Goal: Obtain resource: Download file/media

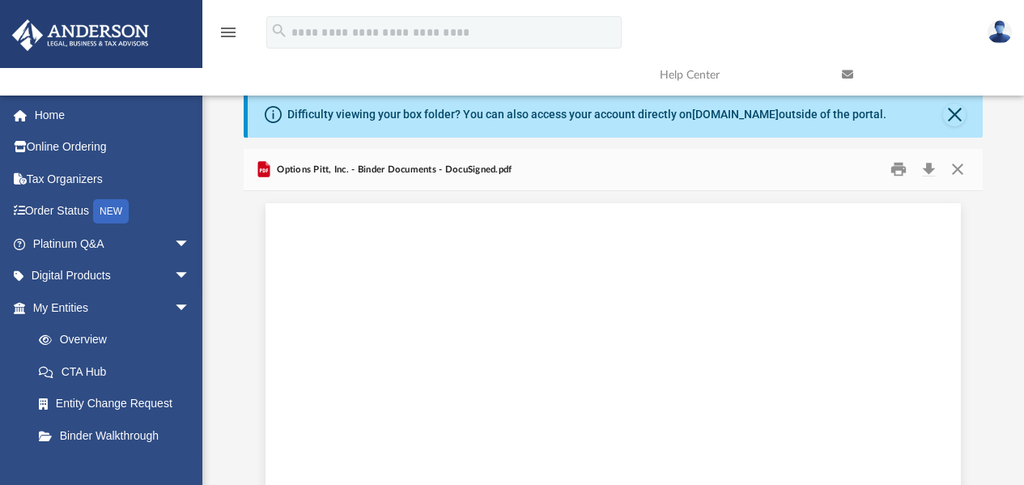
scroll to position [84501, 0]
click at [106, 40] on img at bounding box center [80, 35] width 147 height 32
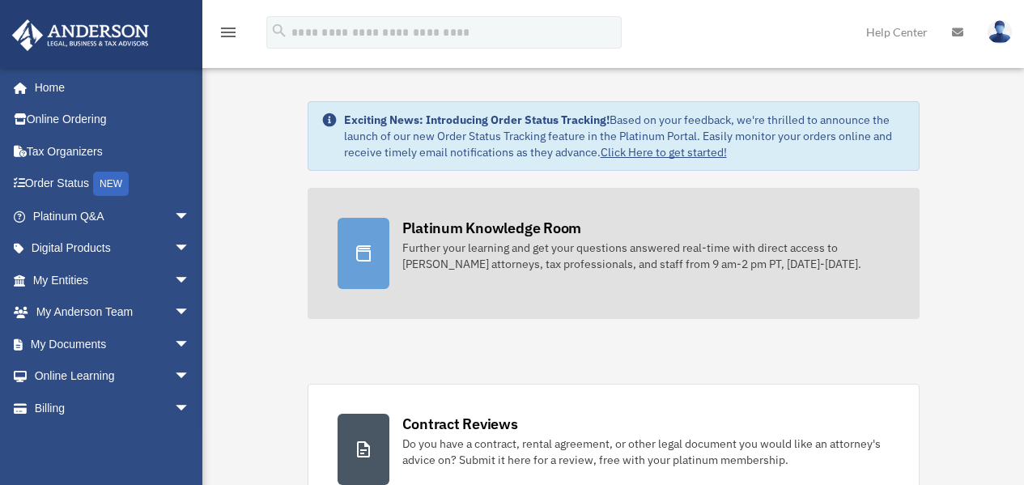
scroll to position [162, 0]
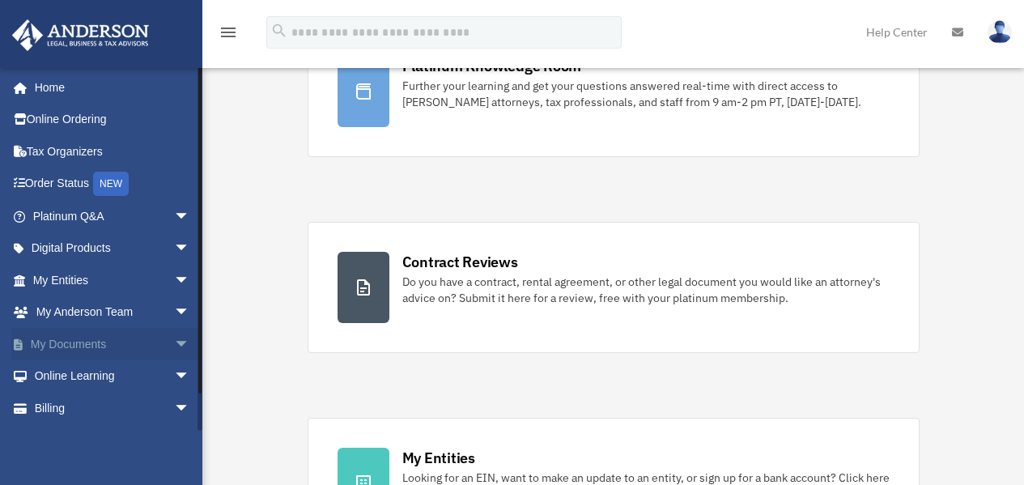
click at [174, 350] on span "arrow_drop_down" at bounding box center [190, 344] width 32 height 33
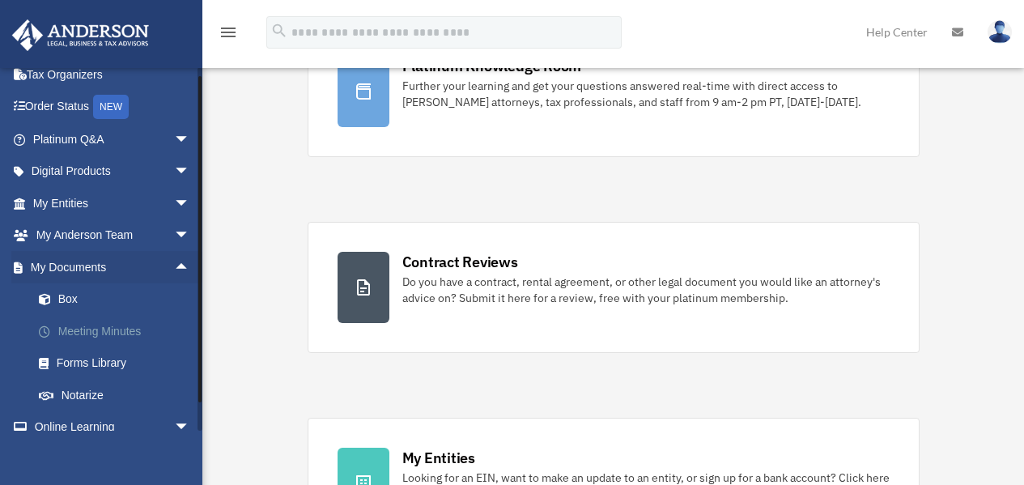
scroll to position [81, 0]
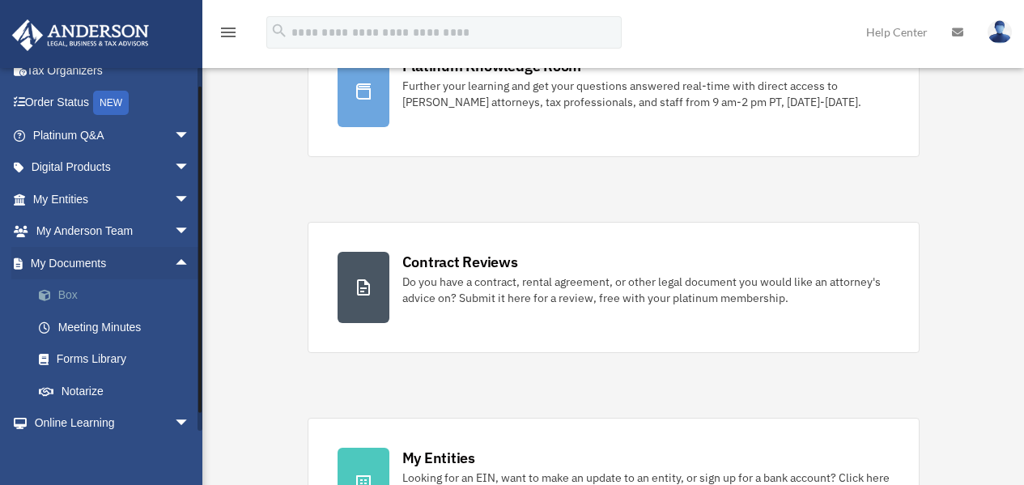
click at [57, 292] on link "Box" at bounding box center [119, 295] width 192 height 32
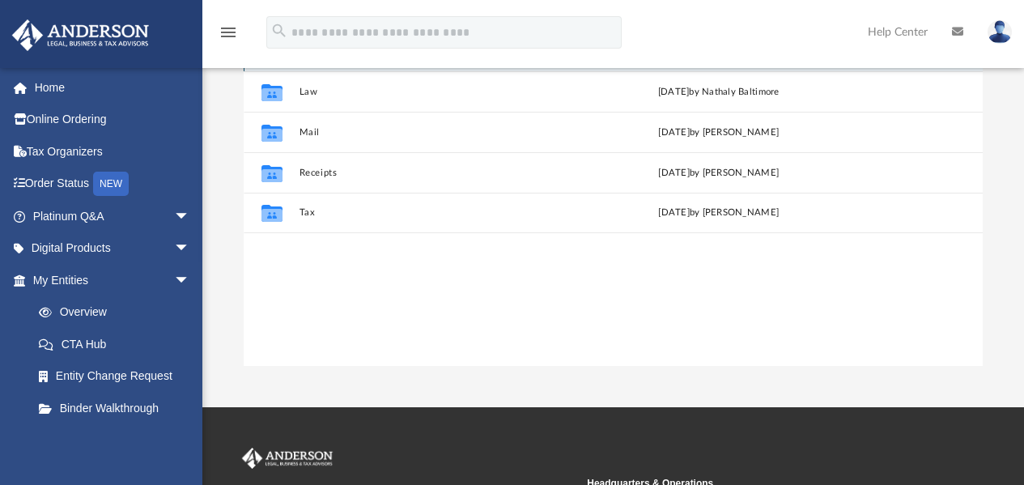
scroll to position [81, 0]
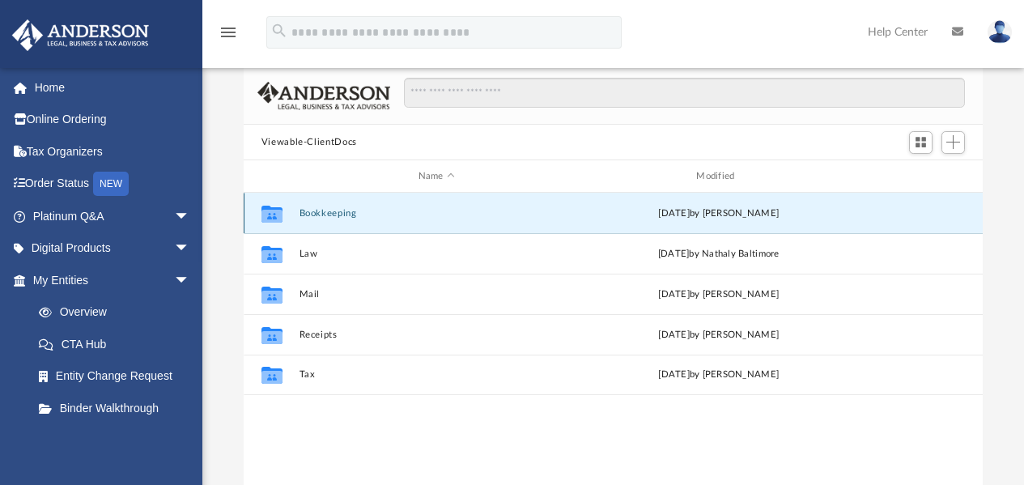
click at [340, 210] on button "Bookkeeping" at bounding box center [436, 213] width 275 height 11
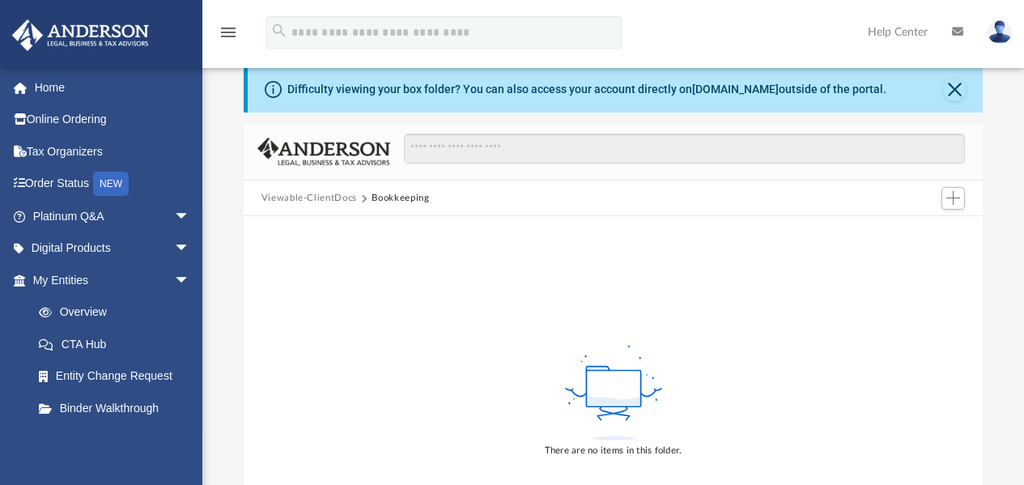
scroll to position [0, 0]
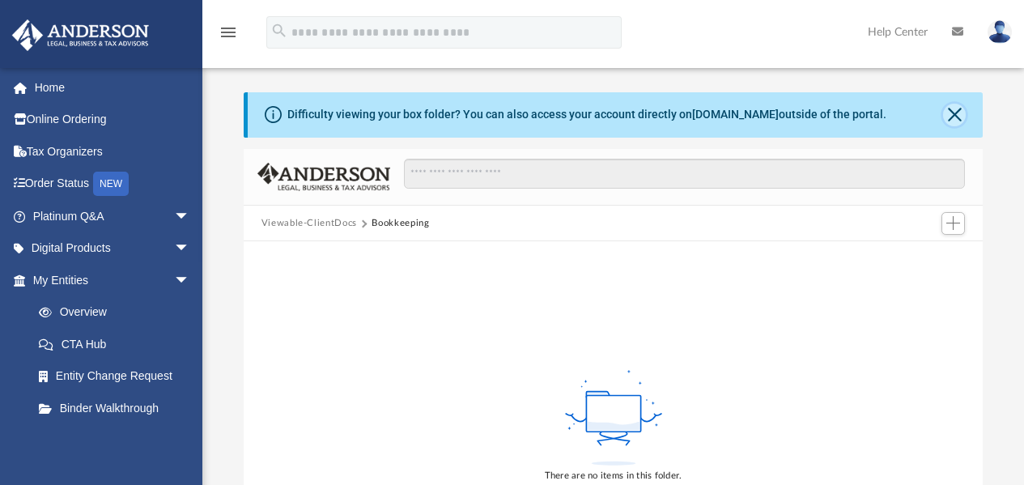
click at [956, 107] on button "Close" at bounding box center [954, 115] width 23 height 23
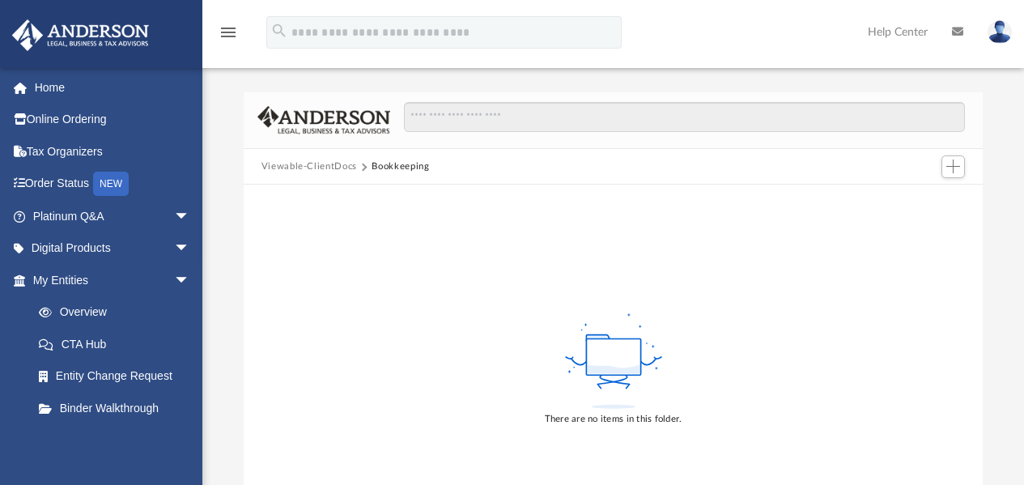
click at [287, 168] on button "Viewable-ClientDocs" at bounding box center [309, 166] width 96 height 15
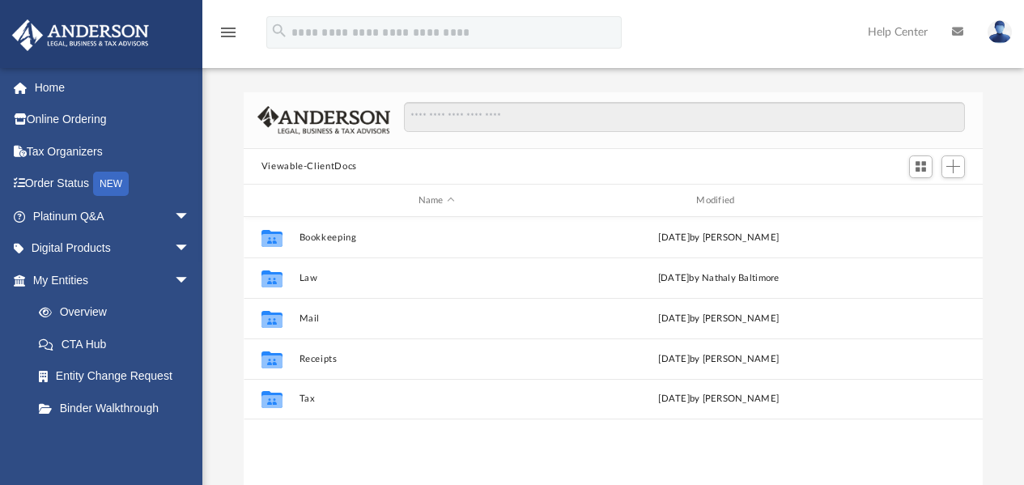
scroll to position [355, 727]
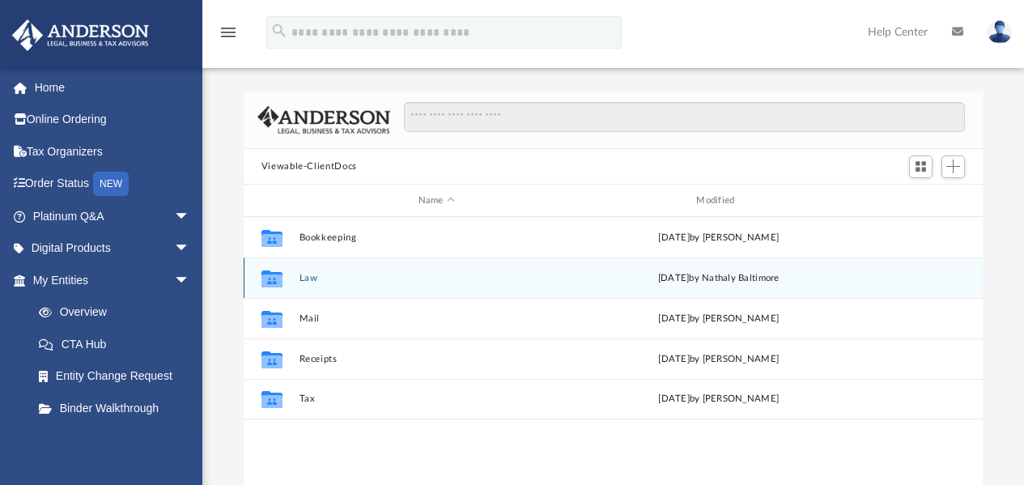
click at [315, 281] on button "Law" at bounding box center [436, 278] width 275 height 11
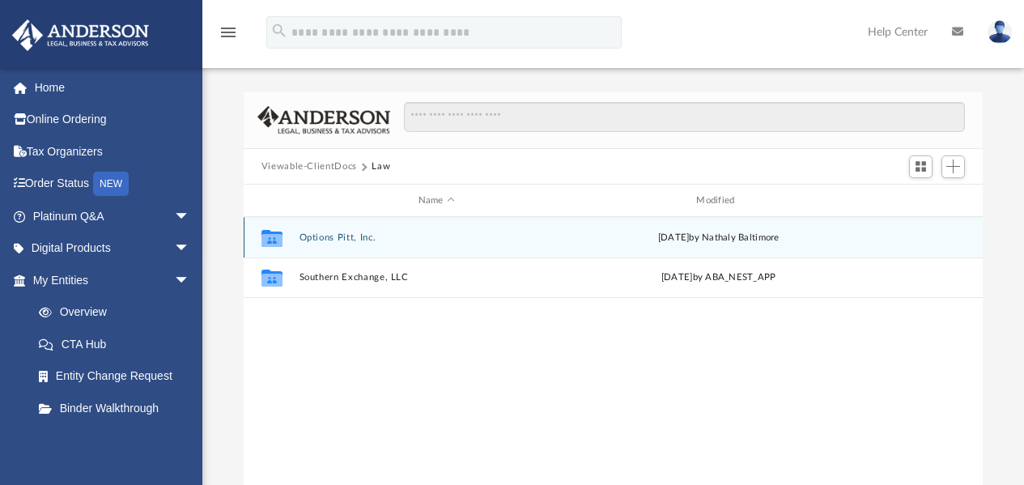
click at [344, 231] on div "Collaborated Folder Options Pitt, Inc. Wed Aug 27 2025 by Nathaly Baltimore" at bounding box center [614, 237] width 740 height 40
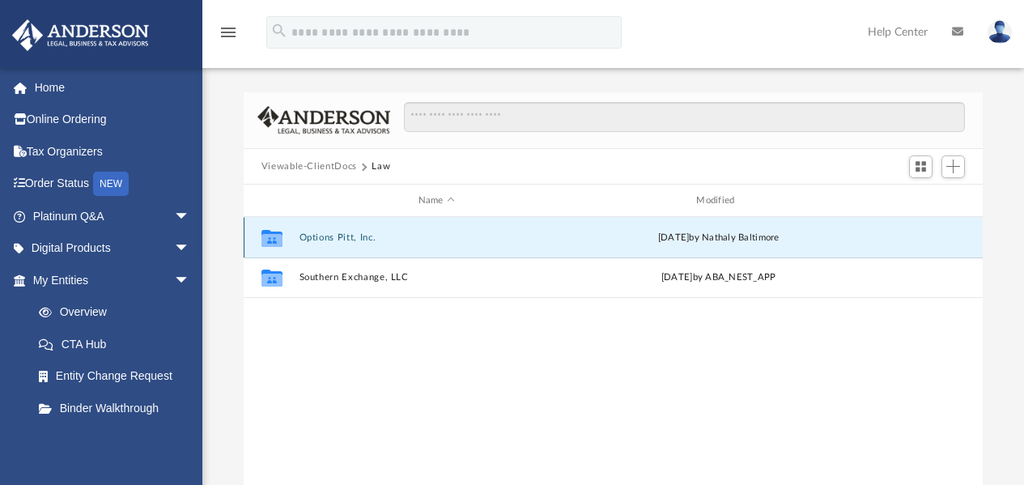
click at [346, 237] on button "Options Pitt, Inc." at bounding box center [436, 237] width 275 height 11
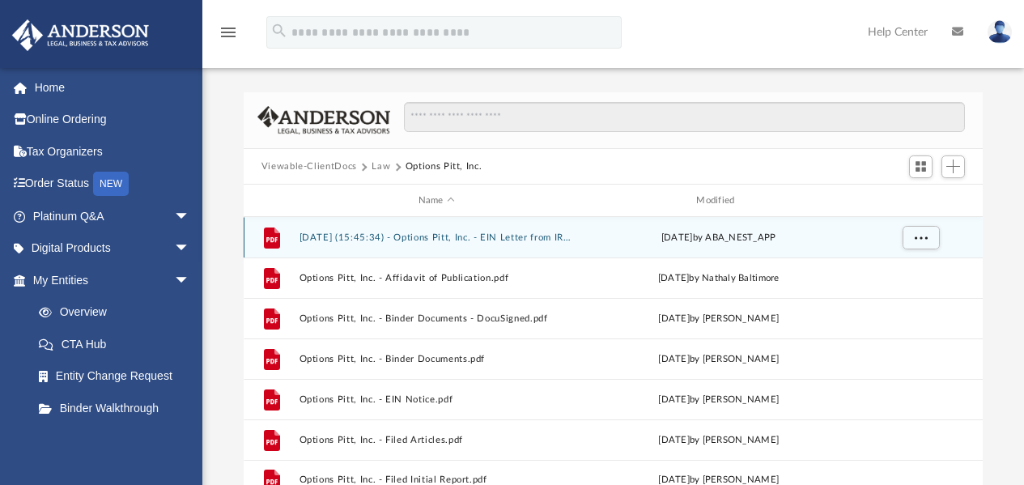
click at [499, 237] on button "2025.08.14 (15:45:34) - Options Pitt, Inc. - EIN Letter from IRS.pdf" at bounding box center [436, 237] width 275 height 11
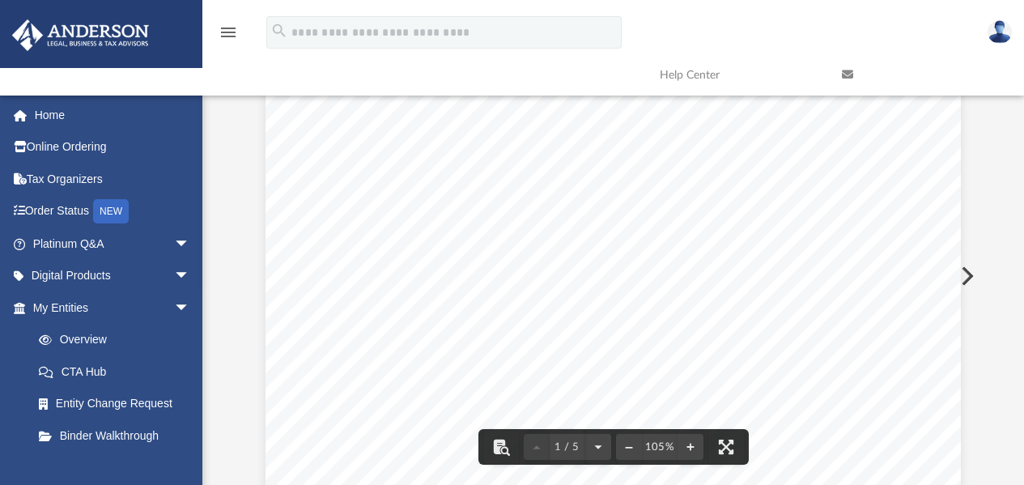
scroll to position [0, 0]
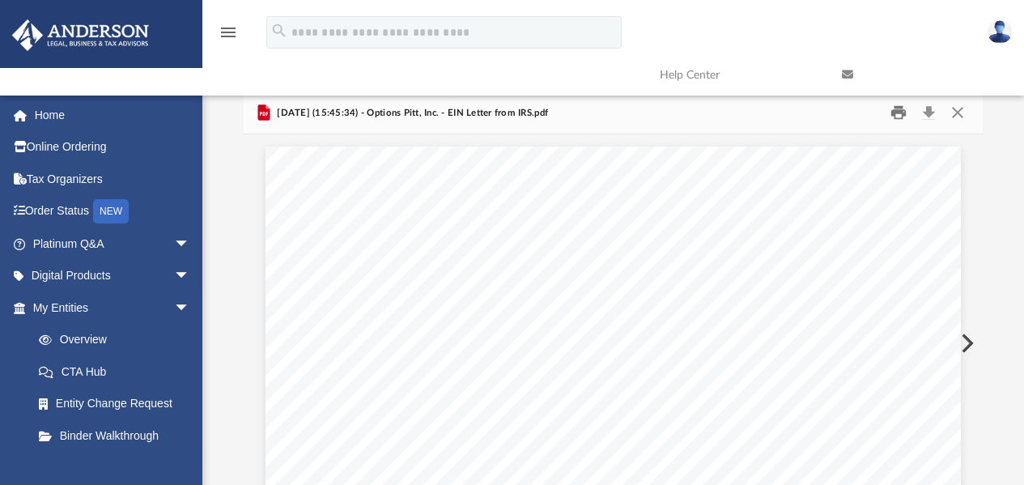
click at [902, 113] on button "Print" at bounding box center [898, 112] width 32 height 25
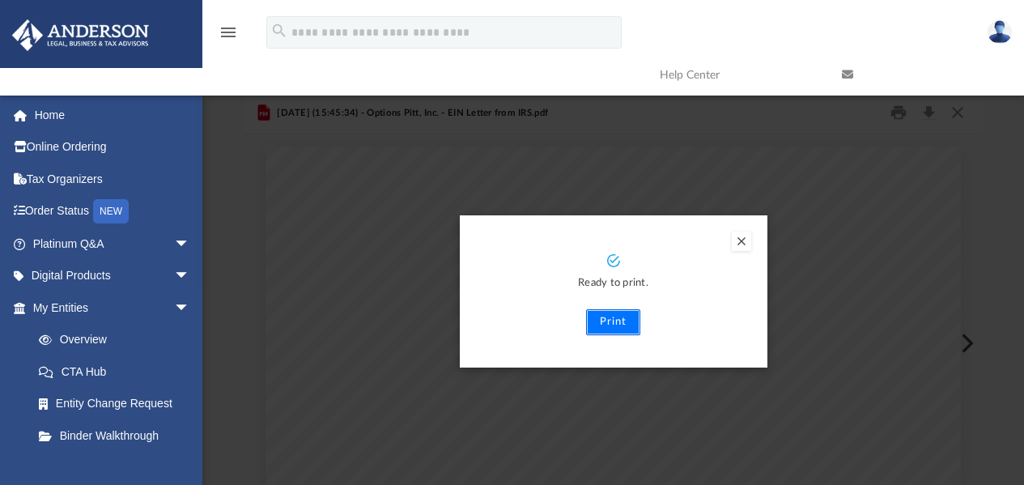
click at [630, 323] on button "Print" at bounding box center [613, 322] width 54 height 26
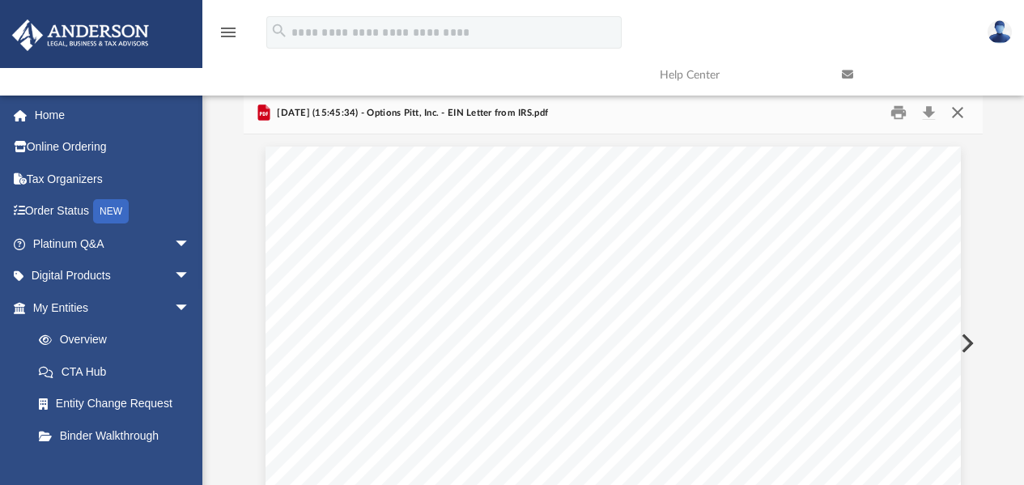
click at [957, 112] on button "Close" at bounding box center [957, 112] width 29 height 25
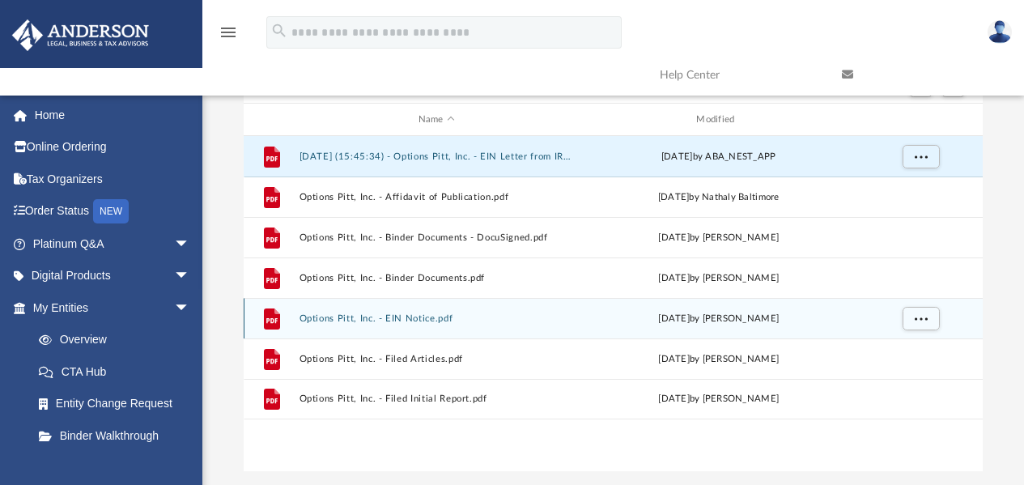
scroll to position [162, 0]
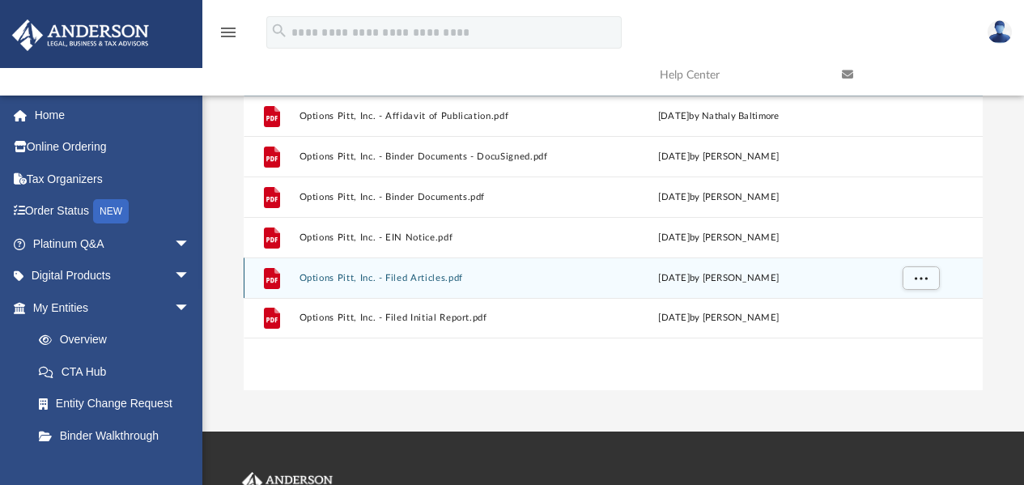
click at [440, 275] on button "Options Pitt, Inc. - Filed Articles.pdf" at bounding box center [436, 278] width 275 height 11
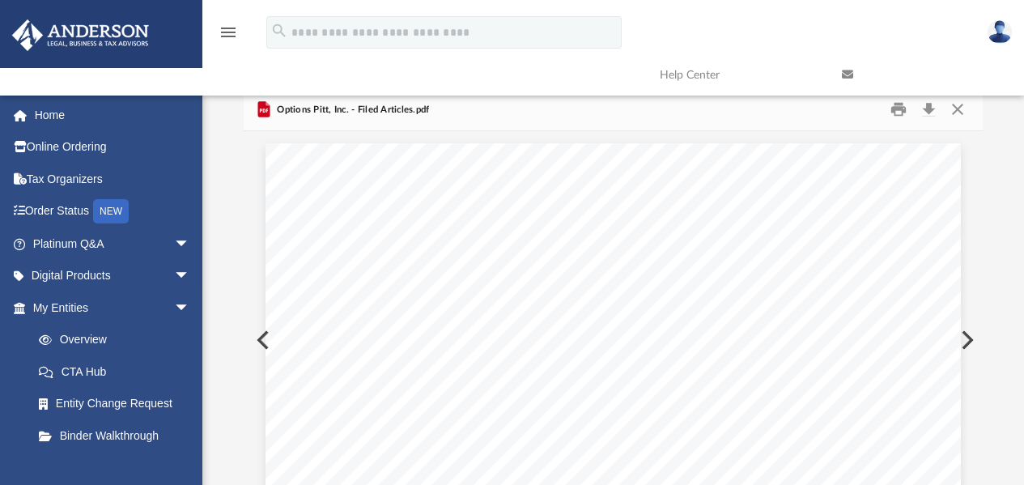
scroll to position [0, 0]
click at [907, 109] on button "Print" at bounding box center [898, 112] width 32 height 25
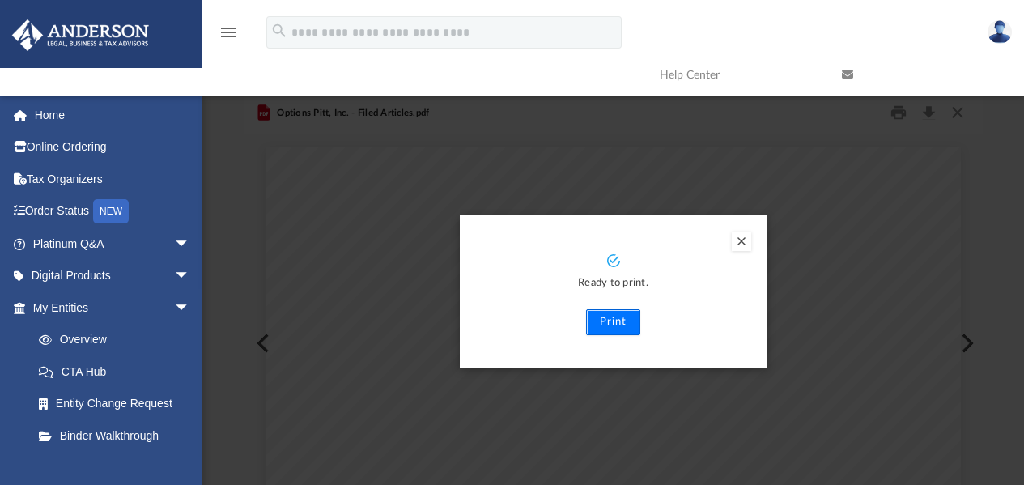
click at [623, 324] on button "Print" at bounding box center [613, 322] width 54 height 26
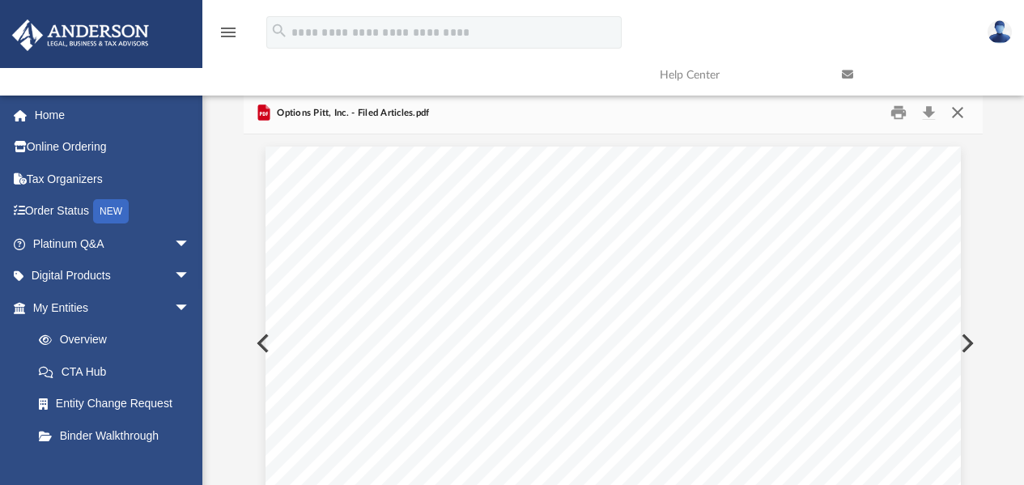
click at [962, 110] on button "Close" at bounding box center [957, 112] width 29 height 25
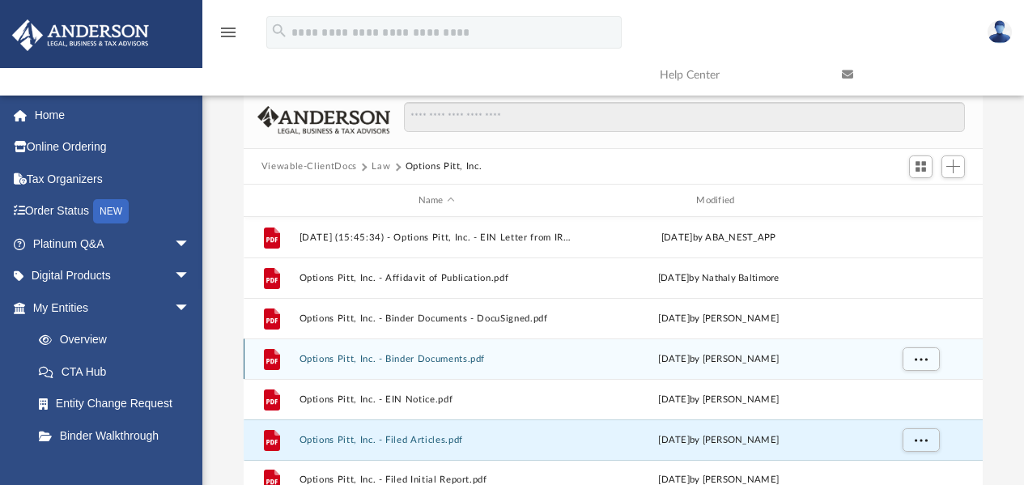
scroll to position [81, 0]
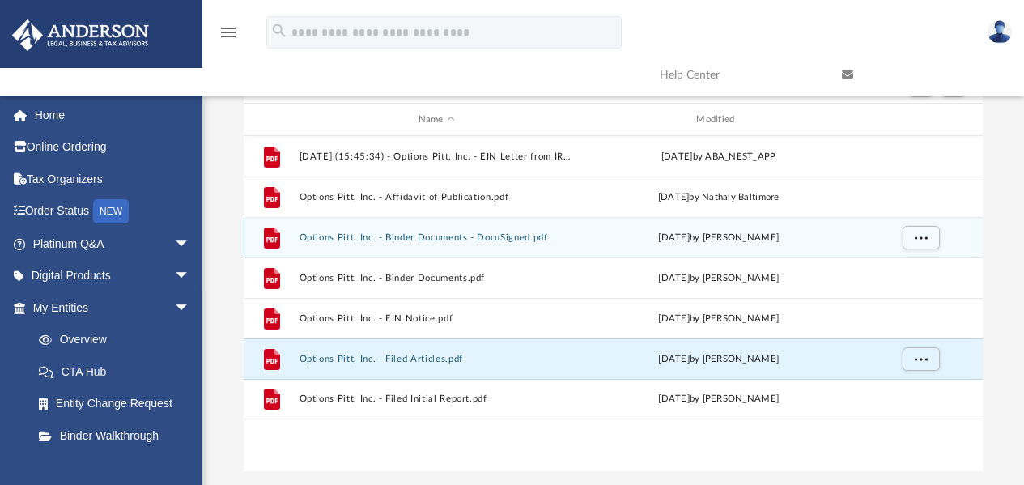
click at [474, 239] on button "Options Pitt, Inc. - Binder Documents - DocuSigned.pdf" at bounding box center [436, 237] width 275 height 11
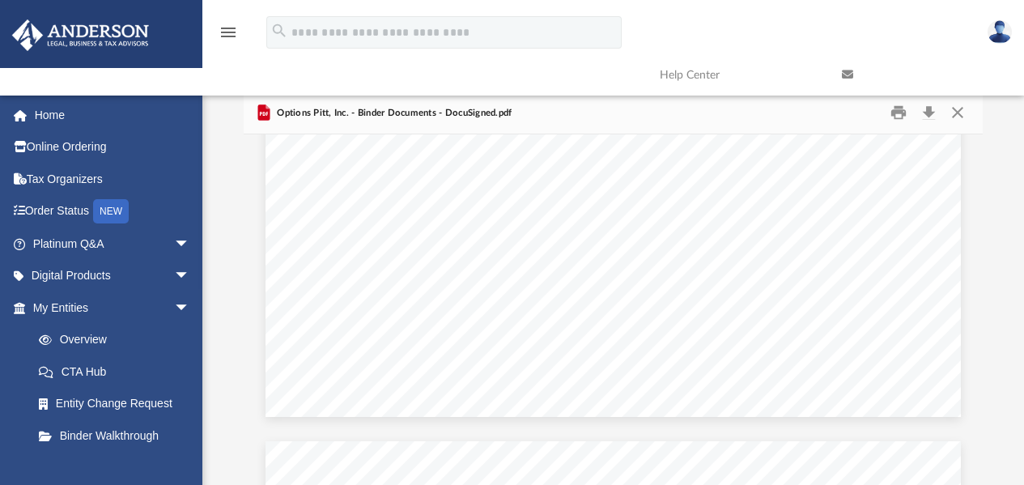
scroll to position [4371, 0]
